Goal: Complete application form: Complete application form

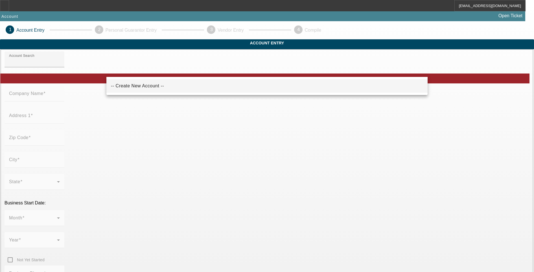
click at [145, 80] on mat-option "-- Create New Account --" at bounding box center [266, 86] width 321 height 14
type input "-- Create New Account --"
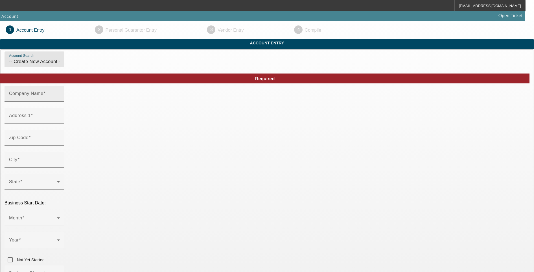
drag, startPoint x: 162, startPoint y: 106, endPoint x: 162, endPoint y: 101, distance: 4.2
click at [60, 99] on input "Company Name" at bounding box center [34, 95] width 51 height 7
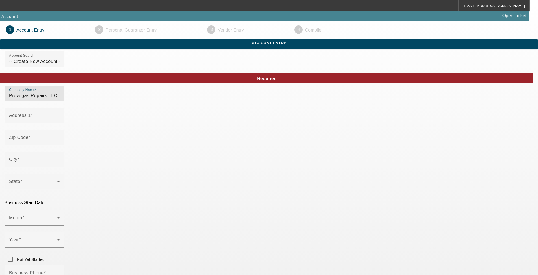
type input "Provegas Repairs LLC"
click at [60, 121] on input "Address 1" at bounding box center [34, 117] width 51 height 7
paste input "[STREET_ADDRESS]"
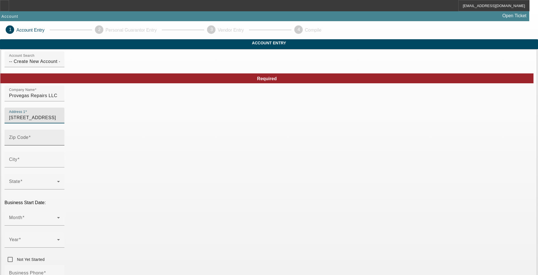
type input "[STREET_ADDRESS]"
click at [60, 143] on input "Zip Code" at bounding box center [34, 139] width 51 height 7
click at [60, 143] on div "Zip Code" at bounding box center [34, 138] width 51 height 16
paste input "89139"
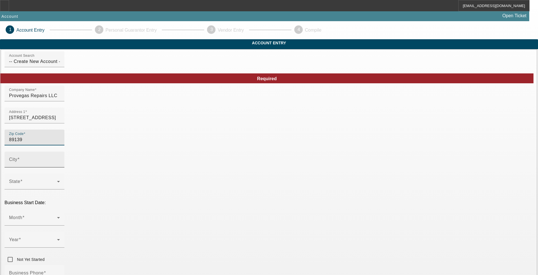
type input "89139"
type input "[GEOGRAPHIC_DATA]"
type input "[PERSON_NAME]"
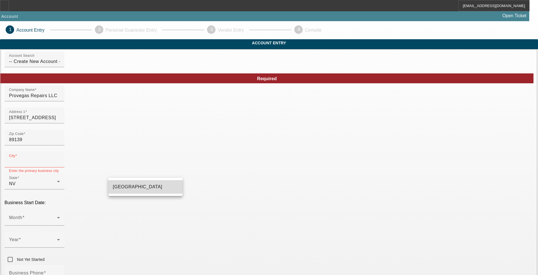
click at [128, 184] on span "[GEOGRAPHIC_DATA]" at bounding box center [137, 187] width 49 height 7
type input "[GEOGRAPHIC_DATA]"
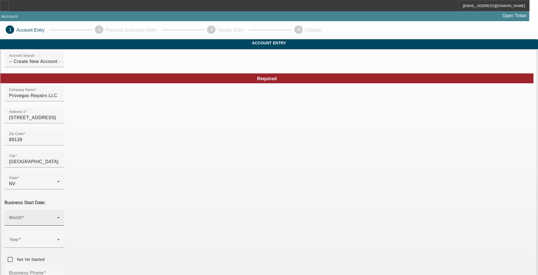
click at [60, 210] on div "Month" at bounding box center [34, 218] width 51 height 16
click at [135, 148] on mat-option "June" at bounding box center [145, 148] width 74 height 14
click at [57, 239] on span at bounding box center [33, 242] width 48 height 7
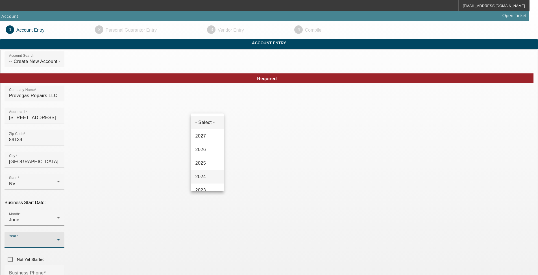
click at [205, 177] on span "2024" at bounding box center [200, 176] width 11 height 7
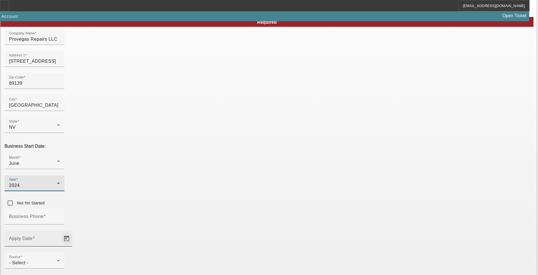
click at [73, 232] on span "Open calendar" at bounding box center [67, 239] width 14 height 14
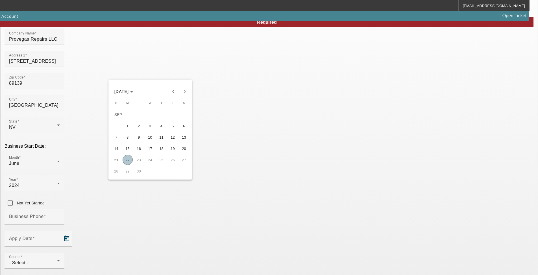
click at [128, 162] on span "22" at bounding box center [128, 160] width 10 height 10
type input "[DATE]"
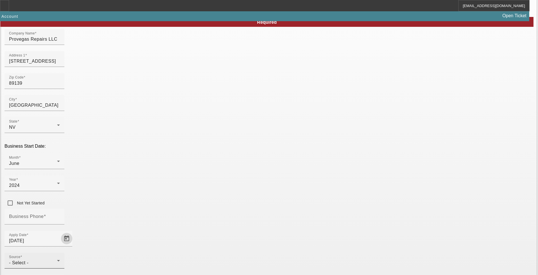
click at [57, 259] on div "- Select -" at bounding box center [33, 262] width 48 height 7
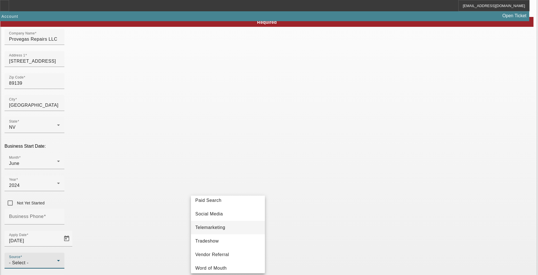
scroll to position [201, 0]
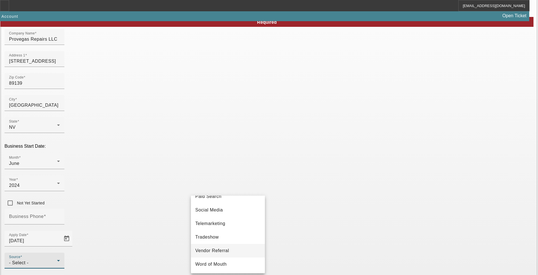
click at [228, 252] on span "Vendor Referral" at bounding box center [212, 250] width 34 height 7
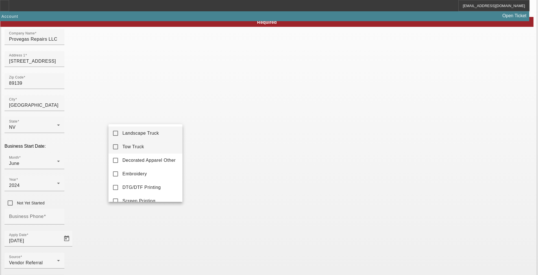
click at [141, 146] on span "Tow Truck" at bounding box center [134, 146] width 22 height 7
click at [311, 189] on div at bounding box center [269, 137] width 538 height 275
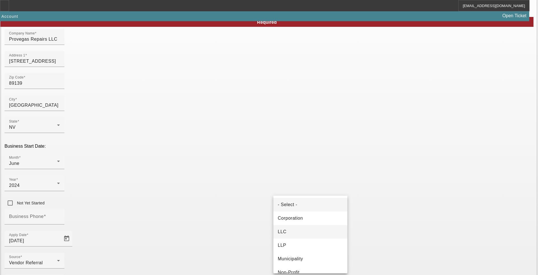
drag, startPoint x: 307, startPoint y: 217, endPoint x: 296, endPoint y: 230, distance: 17.0
click at [296, 230] on div "- Select - Corporation LLC LLP Municipality Non-Profit Partnership Proprietorsh…" at bounding box center [310, 235] width 74 height 78
click at [296, 230] on mat-option "LLC" at bounding box center [310, 232] width 74 height 14
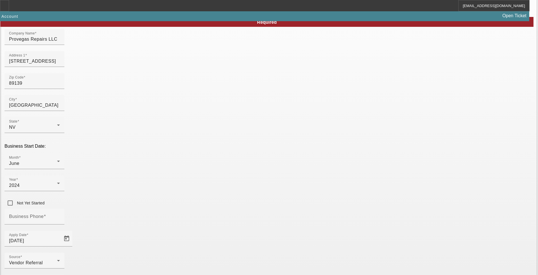
type input "993768171"
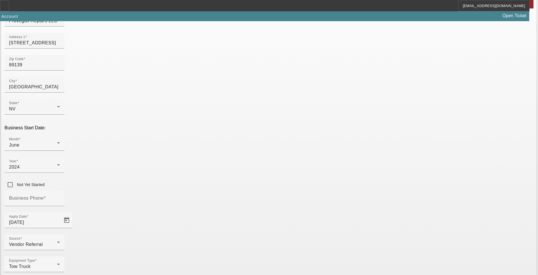
scroll to position [82, 0]
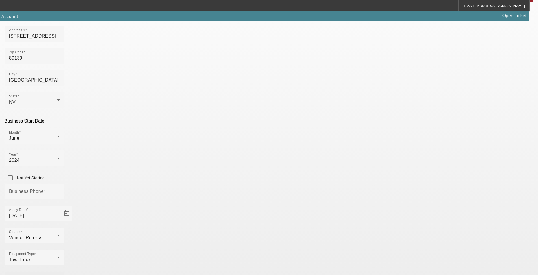
click at [44, 271] on mat-label "Primary Industry" at bounding box center [26, 279] width 35 height 5
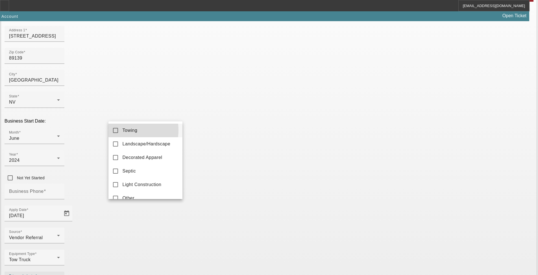
click at [121, 130] on mat-option "Towing" at bounding box center [145, 131] width 74 height 14
click at [345, 234] on div at bounding box center [269, 137] width 538 height 275
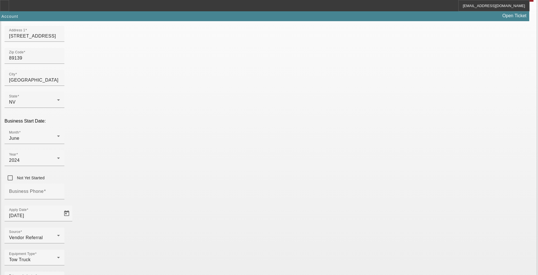
click at [60, 184] on div "Business Phone" at bounding box center [34, 192] width 51 height 16
click at [60, 190] on input "Business Phone" at bounding box center [34, 193] width 51 height 7
type input "(7"
type input "[PHONE_NUMBER]"
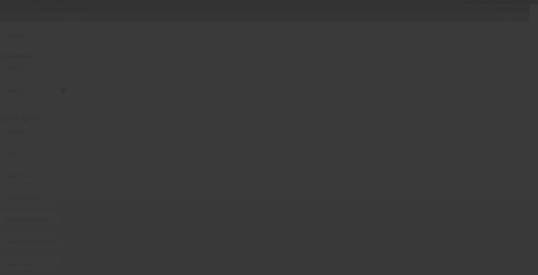
scroll to position [1, 0]
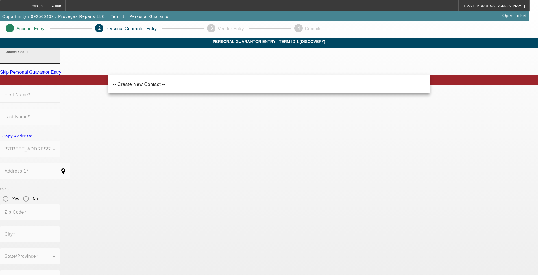
click at [55, 64] on div "Contact Search" at bounding box center [30, 56] width 51 height 16
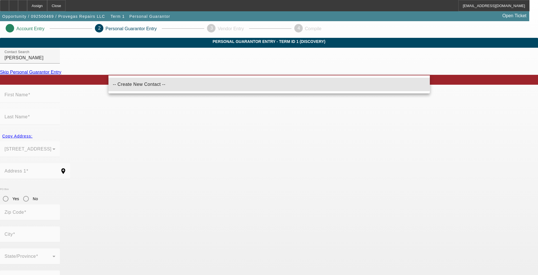
click at [160, 81] on mat-option "-- Create New Contact --" at bounding box center [268, 85] width 321 height 14
type input "-- Create New Contact --"
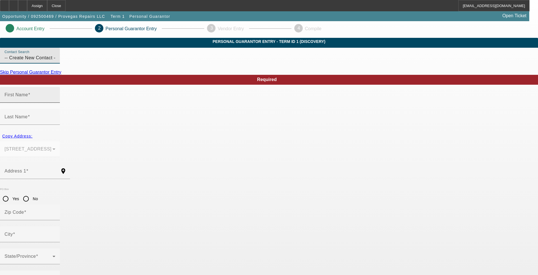
click at [55, 101] on input "First Name" at bounding box center [30, 97] width 51 height 7
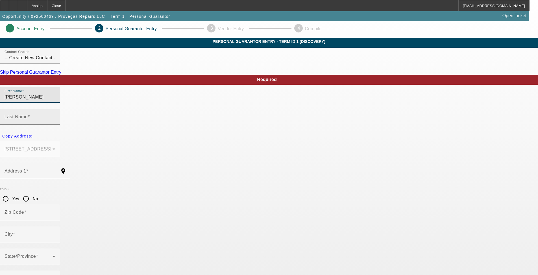
type input "[PERSON_NAME]"
click at [28, 114] on mat-label "Last Name" at bounding box center [16, 116] width 23 height 5
click at [55, 116] on input "Last Name" at bounding box center [30, 119] width 51 height 7
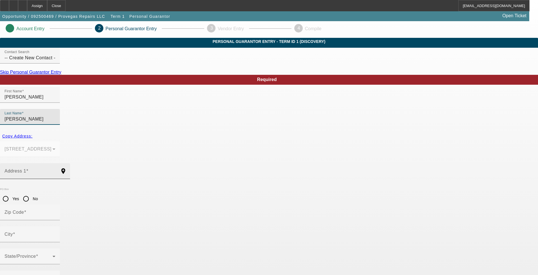
type input "[PERSON_NAME]"
click at [55, 170] on input "Address 1" at bounding box center [30, 173] width 51 height 7
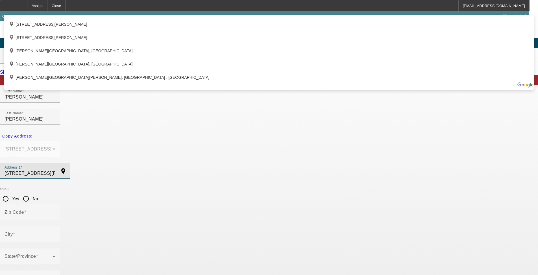
click at [55, 170] on input "[STREET_ADDRESS][PERSON_NAME]" at bounding box center [30, 173] width 51 height 7
type input "[STREET_ADDRESS][PERSON_NAME]"
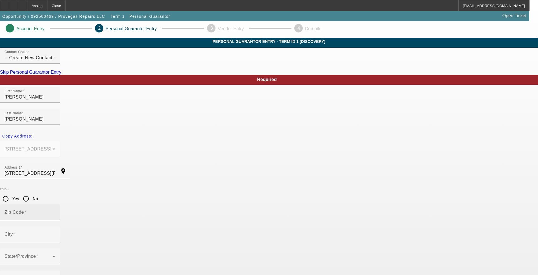
click at [24, 210] on mat-label "Zip Code" at bounding box center [14, 212] width 19 height 5
click at [55, 211] on input "Zip Code" at bounding box center [30, 214] width 51 height 7
type input "91401"
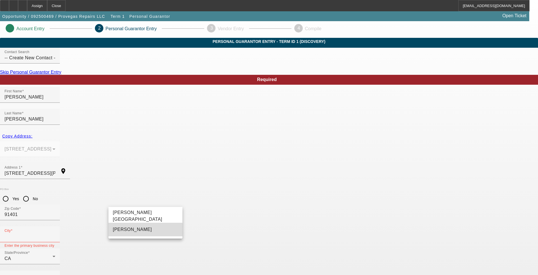
click at [141, 233] on mat-option "[PERSON_NAME]" at bounding box center [145, 230] width 74 height 14
type input "[PERSON_NAME]"
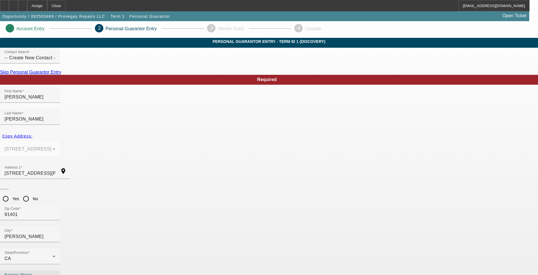
type input "[PHONE_NUMBER]"
type input "100"
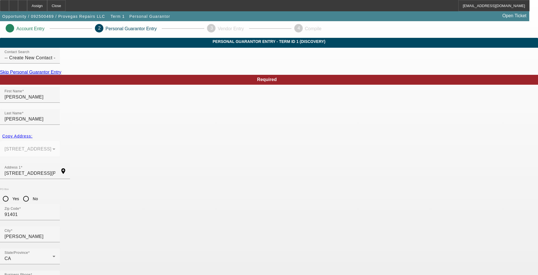
type input "740-63-7382"
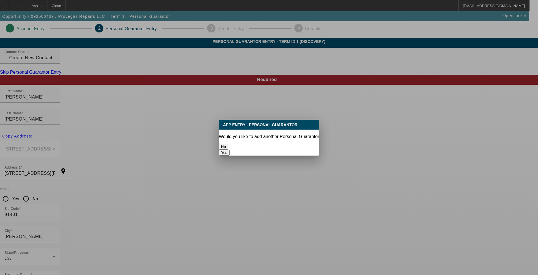
scroll to position [0, 0]
click at [228, 144] on button "No" at bounding box center [223, 147] width 9 height 6
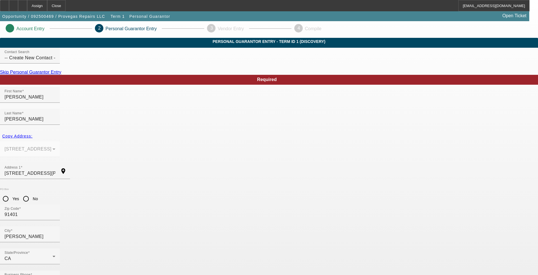
scroll to position [1, 0]
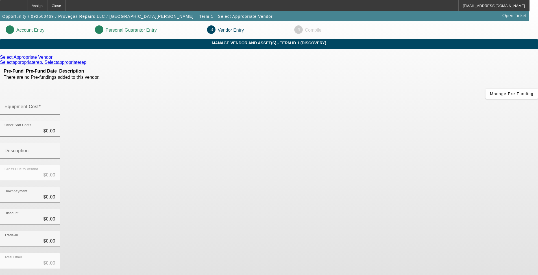
click at [54, 60] on icon at bounding box center [54, 57] width 0 height 5
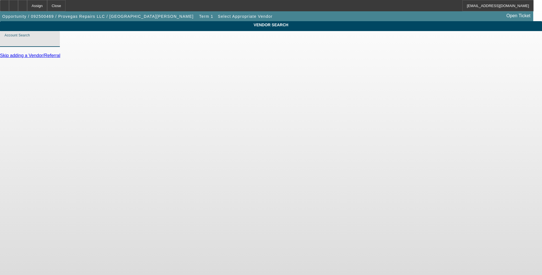
click at [55, 45] on input "Account Search" at bounding box center [30, 41] width 51 height 7
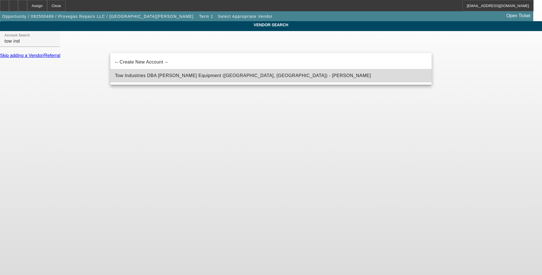
click at [158, 80] on mat-option "Tow Industries DBA [PERSON_NAME] Equipment ([GEOGRAPHIC_DATA], [GEOGRAPHIC_DATA…" at bounding box center [270, 76] width 321 height 14
type input "Tow Industries DBA [PERSON_NAME] Equipment ([GEOGRAPHIC_DATA], [GEOGRAPHIC_DATA…"
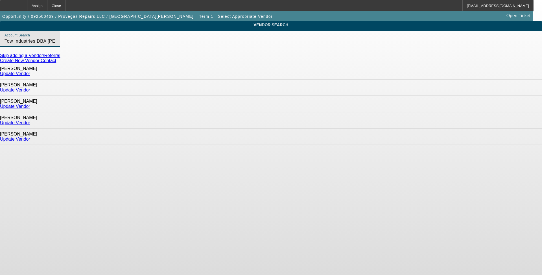
click at [30, 137] on link "Update Vendor" at bounding box center [15, 139] width 30 height 5
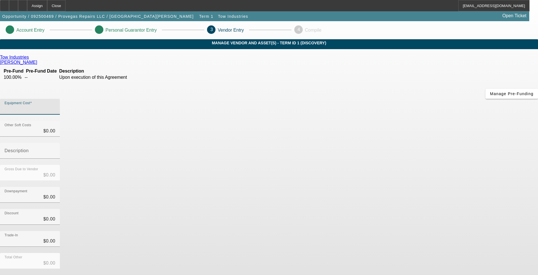
click at [55, 106] on input "Equipment Cost" at bounding box center [30, 109] width 51 height 7
type input "4"
type input "$4.00"
type input "40"
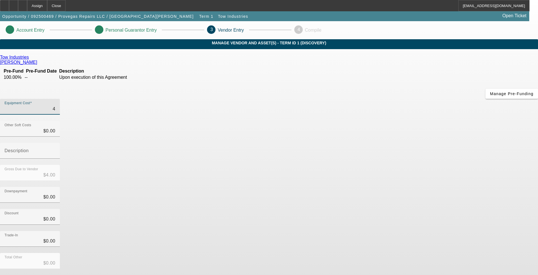
type input "$40.00"
type input "404"
type input "$404.00"
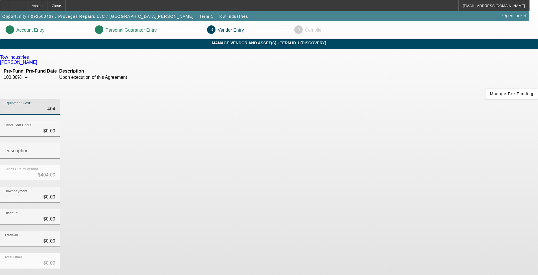
type input "4047"
type input "$4,047.00"
type input "40478"
type input "$40,478.00"
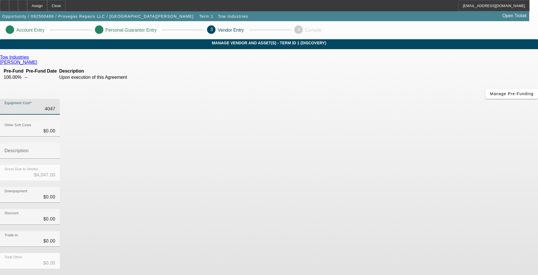
type input "$40,478.00"
type input "40478.2"
type input "$40,478.20"
type input "40478.29"
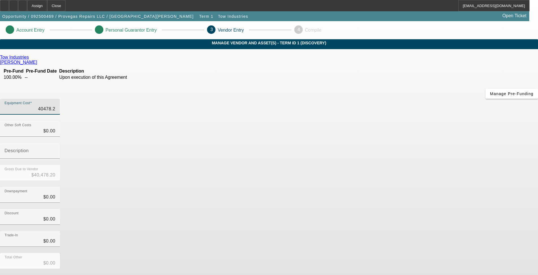
type input "$40,478.29"
click at [403, 253] on div "Total Other $0.00" at bounding box center [269, 264] width 538 height 22
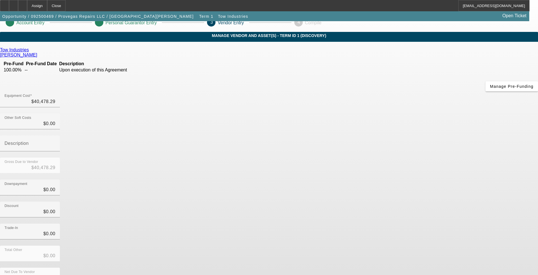
scroll to position [11, 0]
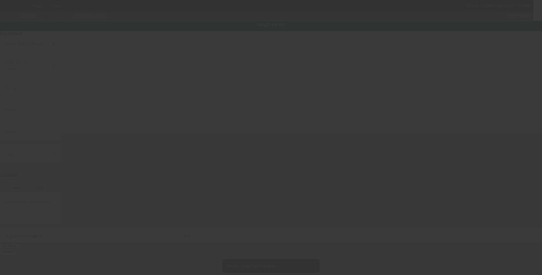
type input "[STREET_ADDRESS]"
type input "[GEOGRAPHIC_DATA]"
type input "89139"
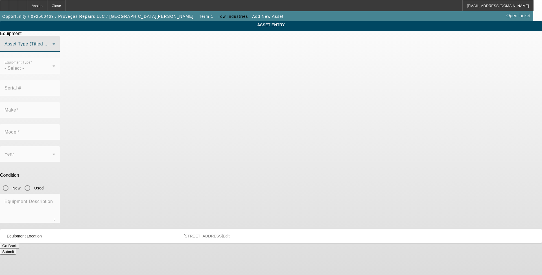
click at [53, 50] on span at bounding box center [29, 46] width 48 height 7
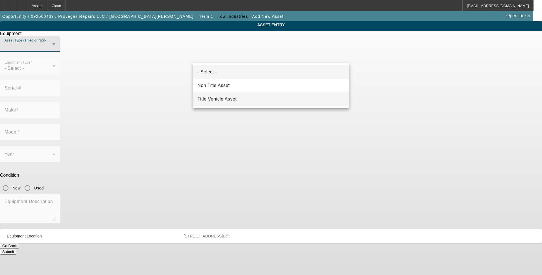
click at [222, 98] on span "Title Vehicle Asset" at bounding box center [217, 99] width 39 height 7
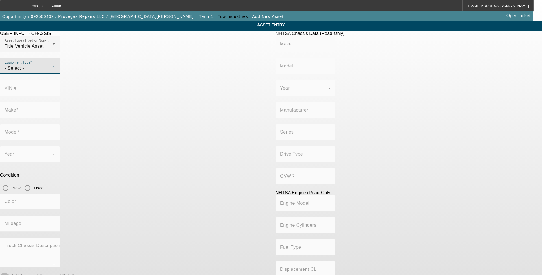
drag, startPoint x: 157, startPoint y: 80, endPoint x: 156, endPoint y: 84, distance: 4.0
click at [55, 74] on div "Equipment Type - Select -" at bounding box center [30, 66] width 51 height 16
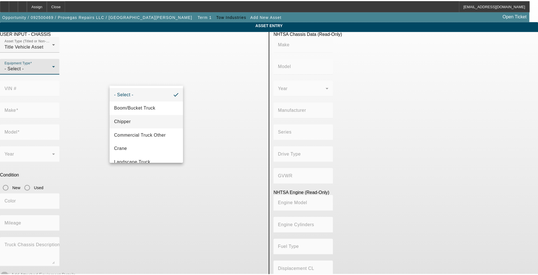
scroll to position [56, 0]
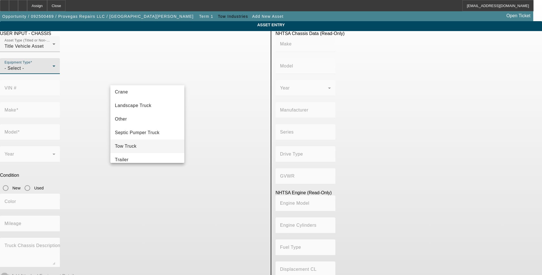
click at [142, 146] on mat-option "Tow Truck" at bounding box center [147, 146] width 74 height 14
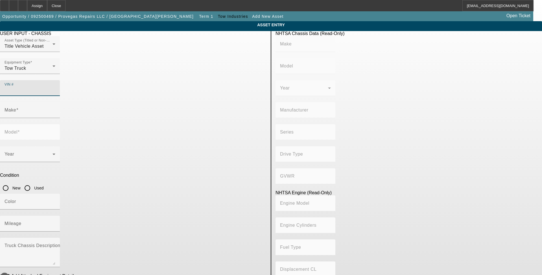
click at [55, 87] on input "VIN #" at bounding box center [30, 90] width 51 height 7
type input "jhhsdm2h4kk009795"
type input "HINO"
type input "XJC740 / XFC740"
type input "HINO MOTORS, LTD."
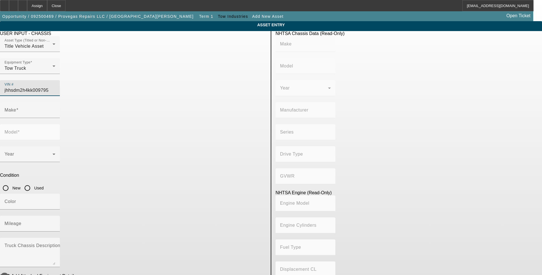
type input "Class 5: 16,001 - 19,500 lb (7,258 - 8,845 kg)"
type input "J05E-TP"
type input "Diesel"
type input "311.22109488313"
type input "5.1"
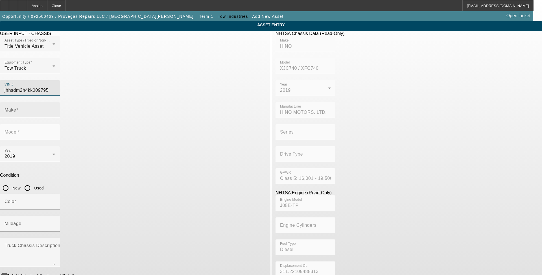
type input "HINO"
type input "XJC740 / XFC740"
type input "[US_VEHICLE_IDENTIFICATION_NUMBER]"
click at [33, 182] on input "Used" at bounding box center [27, 187] width 11 height 11
radio input "true"
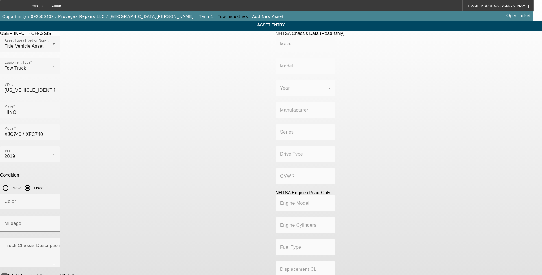
type input "HINO"
type input "XJC740 / XFC740"
type input "HINO MOTORS, LTD."
type input "Class 5: 16,001 - 19,500 lb (7,258 - 8,845 kg)"
type input "J05E-TP"
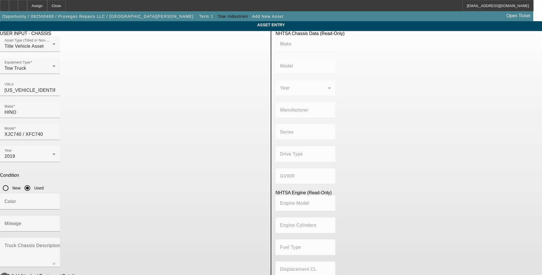
type input "Diesel"
type input "311.22109488313"
type input "5.1"
click at [132, 243] on mat-label "Truck Chassis Description (Describe the truck chassis only)" at bounding box center [68, 245] width 127 height 5
click at [55, 245] on textarea "Truck Chassis Description (Describe the truck chassis only)" at bounding box center [30, 255] width 51 height 20
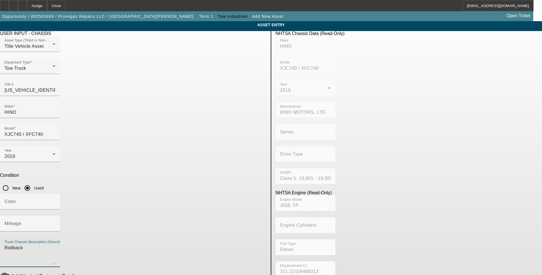
type textarea "Rollback"
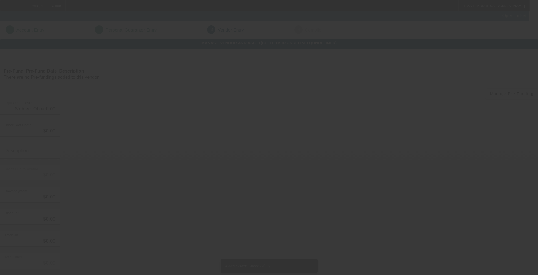
type input "$40,478.29"
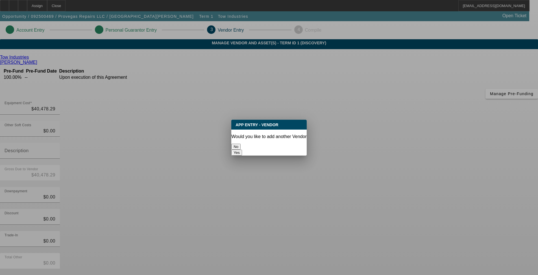
click at [392, 245] on div at bounding box center [269, 137] width 538 height 275
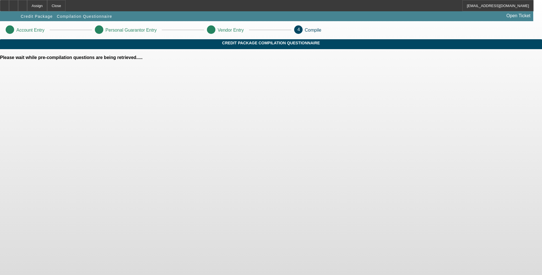
click at [391, 245] on body "Assign Close [EMAIL_ADDRESS][DOMAIN_NAME] Credit Package Compilation Questionna…" at bounding box center [271, 137] width 542 height 275
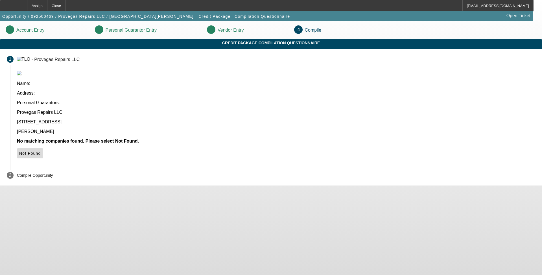
click at [19, 151] on icon at bounding box center [19, 153] width 0 height 5
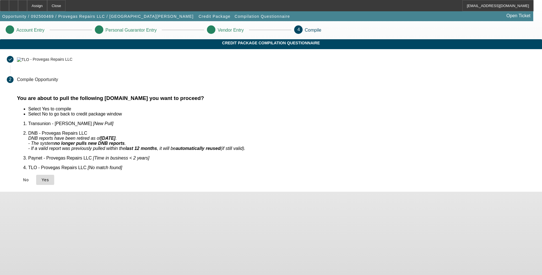
click at [49, 178] on span "Yes" at bounding box center [46, 180] width 8 height 5
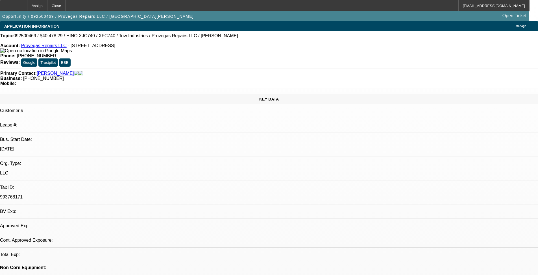
select select "0"
select select "2"
select select "0.1"
select select "4"
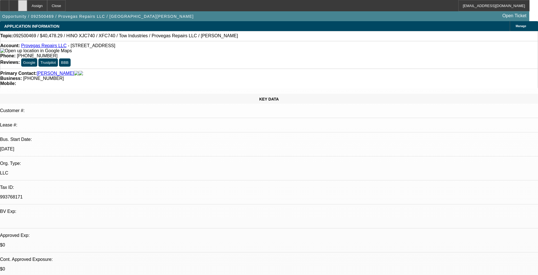
click at [27, 7] on div at bounding box center [22, 5] width 9 height 11
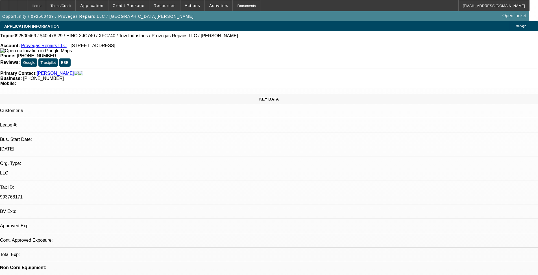
select select "0"
select select "2"
select select "0.1"
select select "4"
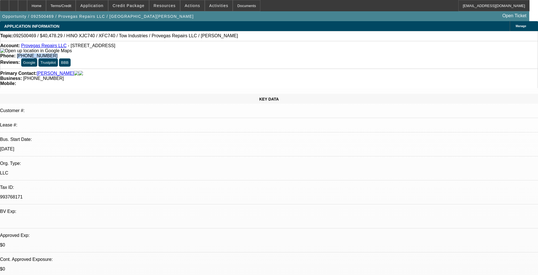
drag, startPoint x: 222, startPoint y: 46, endPoint x: 197, endPoint y: 49, distance: 24.7
click at [58, 53] on span "[PHONE_NUMBER]" at bounding box center [37, 55] width 41 height 5
copy span "[PHONE_NUMBER]"
click at [52, 71] on link "[PERSON_NAME]" at bounding box center [55, 73] width 37 height 5
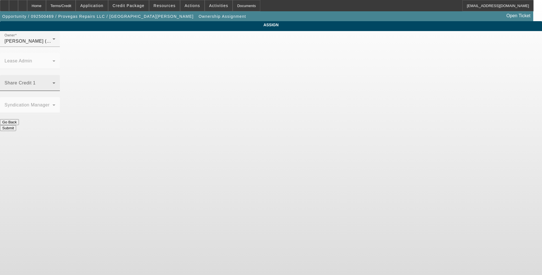
click at [55, 75] on div "Share Credit 1" at bounding box center [30, 83] width 51 height 16
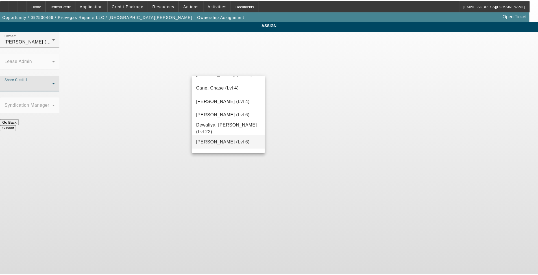
scroll to position [113, 0]
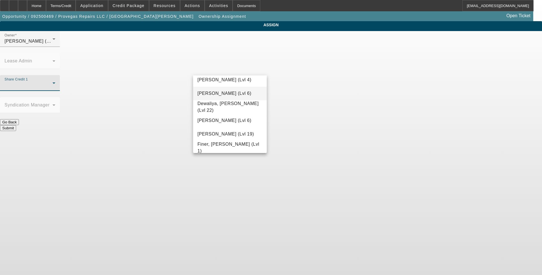
drag, startPoint x: 219, startPoint y: 91, endPoint x: 228, endPoint y: 89, distance: 9.1
click at [220, 91] on span "D'Aquila, Philip (Lvl 6)" at bounding box center [225, 93] width 54 height 7
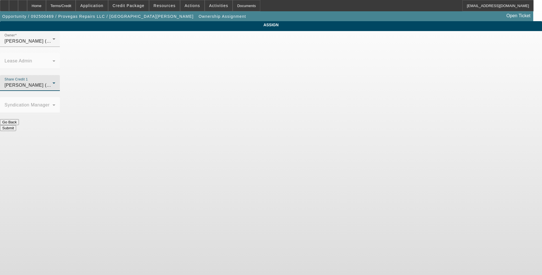
click at [16, 125] on button "Submit" at bounding box center [8, 128] width 16 height 6
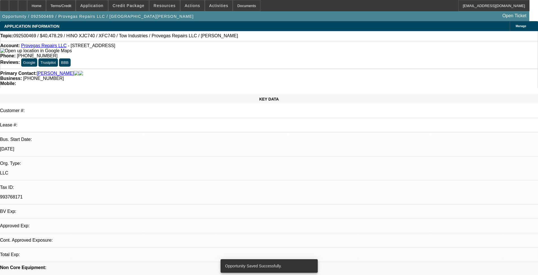
select select "0"
select select "2"
select select "0.1"
select select "4"
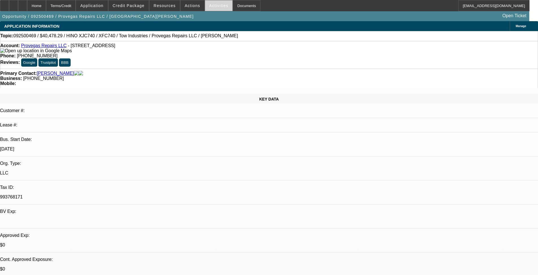
click at [207, 9] on span at bounding box center [219, 6] width 28 height 14
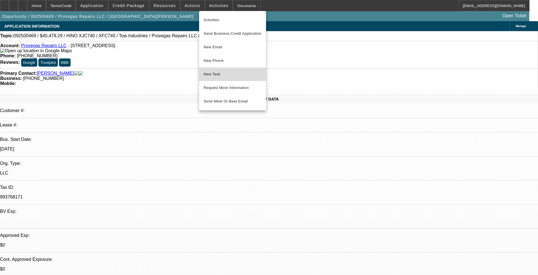
click at [225, 70] on button "New Task" at bounding box center [232, 74] width 67 height 14
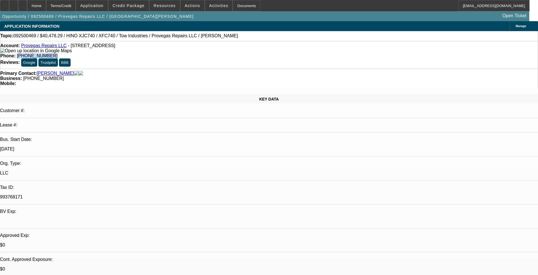
drag, startPoint x: 197, startPoint y: 48, endPoint x: 224, endPoint y: 48, distance: 28.0
click at [224, 53] on div "Phone: (702) 280-5181" at bounding box center [268, 55] width 537 height 5
copy span "[PHONE_NUMBER]"
click at [130, 5] on span "Credit Package" at bounding box center [129, 5] width 32 height 5
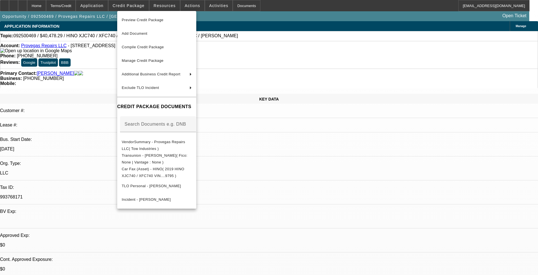
click at [287, 25] on div at bounding box center [269, 137] width 538 height 275
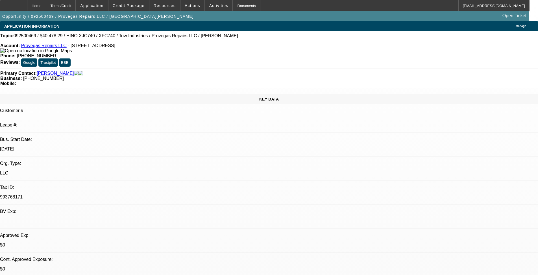
click at [42, 48] on link "Provegas Repairs LLC" at bounding box center [43, 45] width 45 height 5
click at [14, 4] on icon at bounding box center [14, 4] width 0 height 0
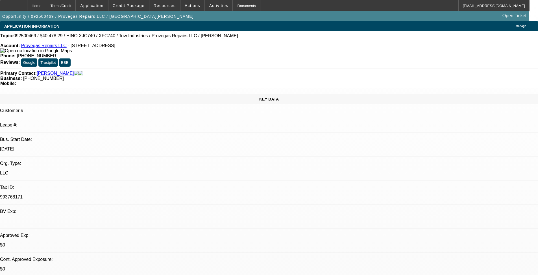
click at [127, 7] on span "Credit Package" at bounding box center [129, 5] width 32 height 5
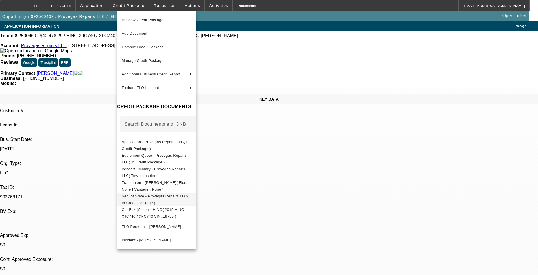
click at [176, 197] on span "Sec. of State - Provegas Repairs LLC( In Credit Package )" at bounding box center [155, 199] width 67 height 11
